Goal: Communication & Community: Answer question/provide support

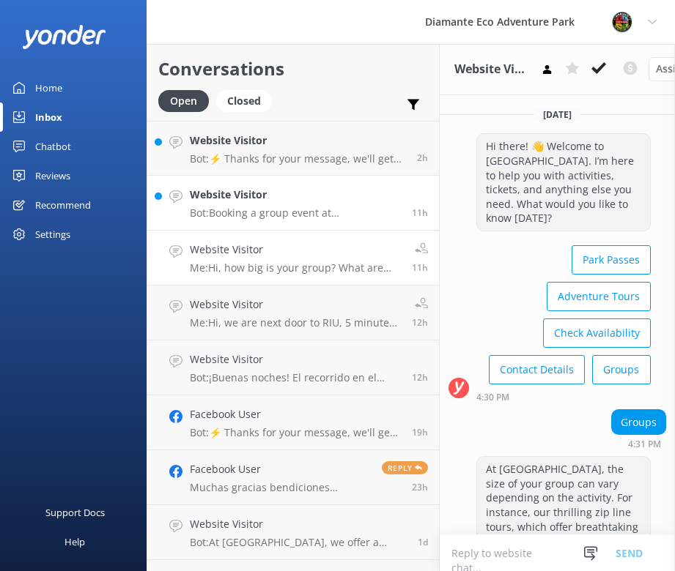
click at [258, 208] on p "Bot: Booking a group event at [GEOGRAPHIC_DATA] is a breeze! Simply fill out th…" at bounding box center [295, 213] width 211 height 13
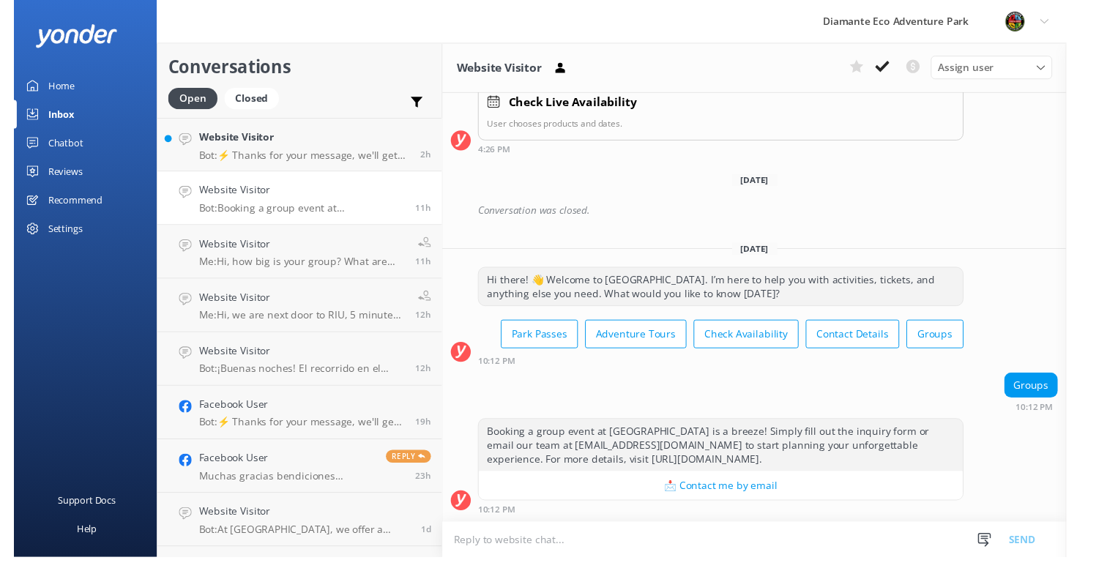
scroll to position [873, 0]
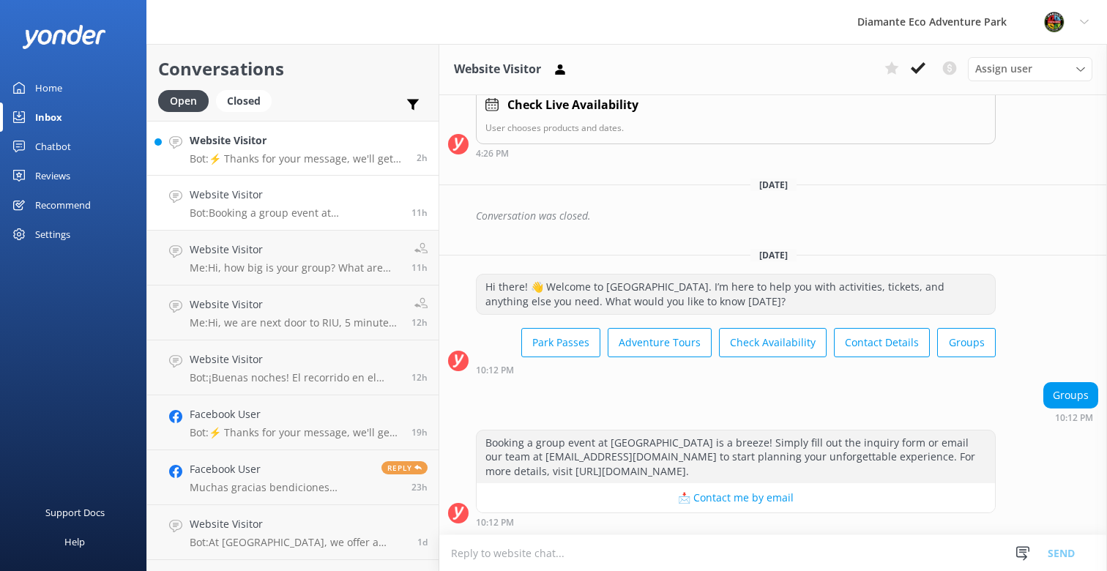
click at [277, 144] on h4 "Website Visitor" at bounding box center [298, 141] width 216 height 16
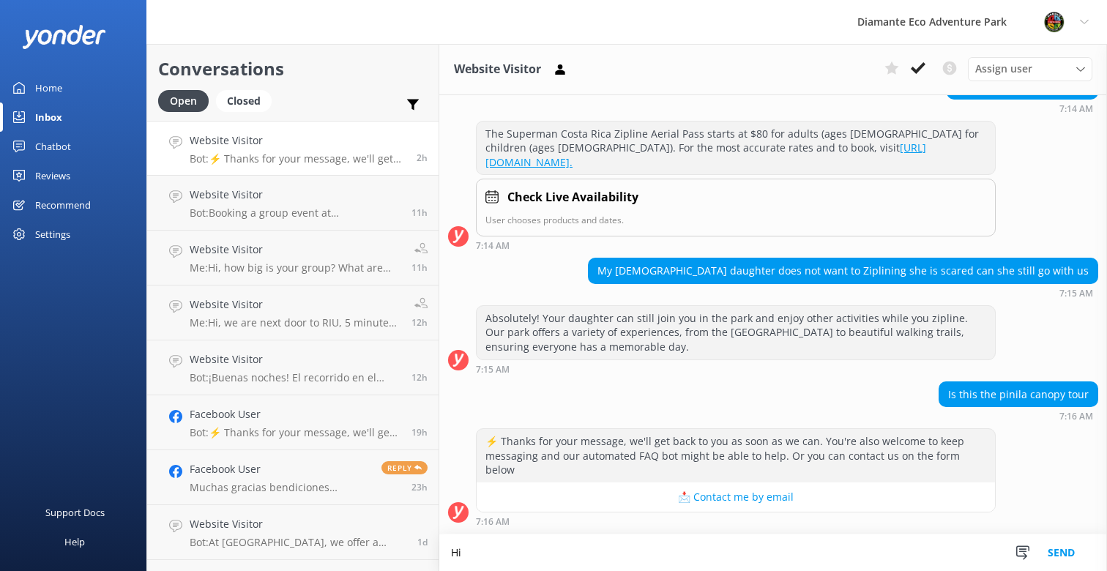
scroll to position [565, 0]
click at [674, 552] on textarea "Hi, no, Diamante is located in [GEOGRAPHIC_DATA], next to the RIU Hotels in [GE…" at bounding box center [773, 553] width 668 height 37
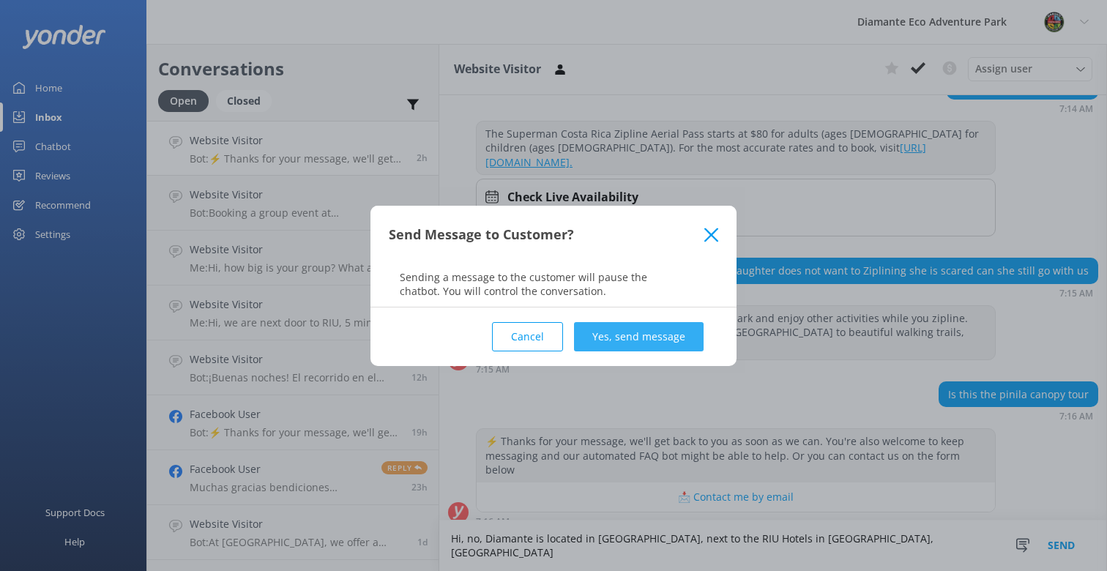
type textarea "Hi, no, Diamante is located in [GEOGRAPHIC_DATA], next to the RIU Hotels in [GE…"
click at [647, 336] on button "Yes, send message" at bounding box center [639, 336] width 130 height 29
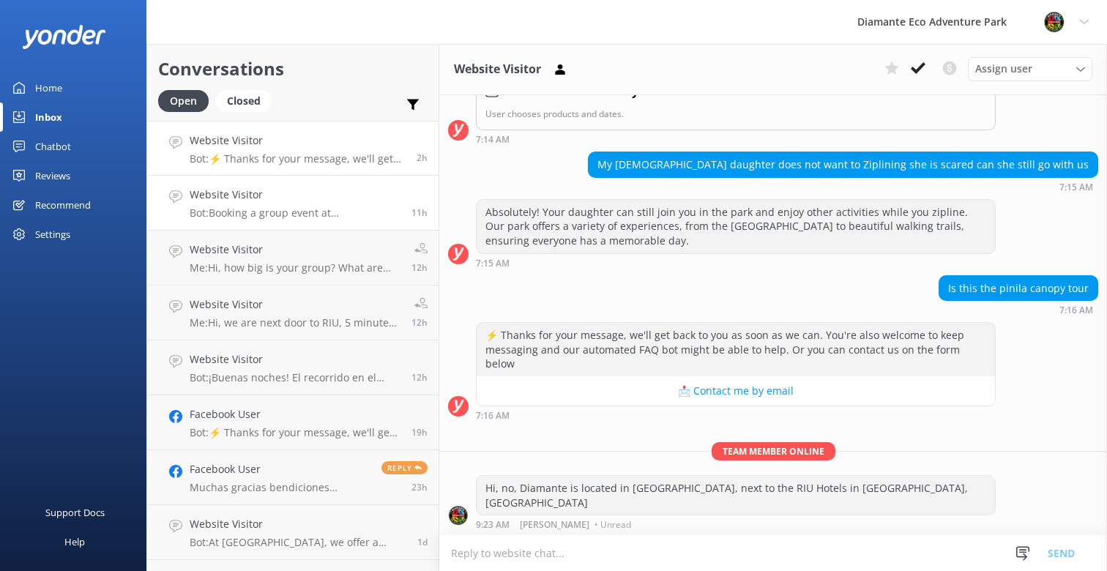
scroll to position [660, 0]
